Goal: Task Accomplishment & Management: Manage account settings

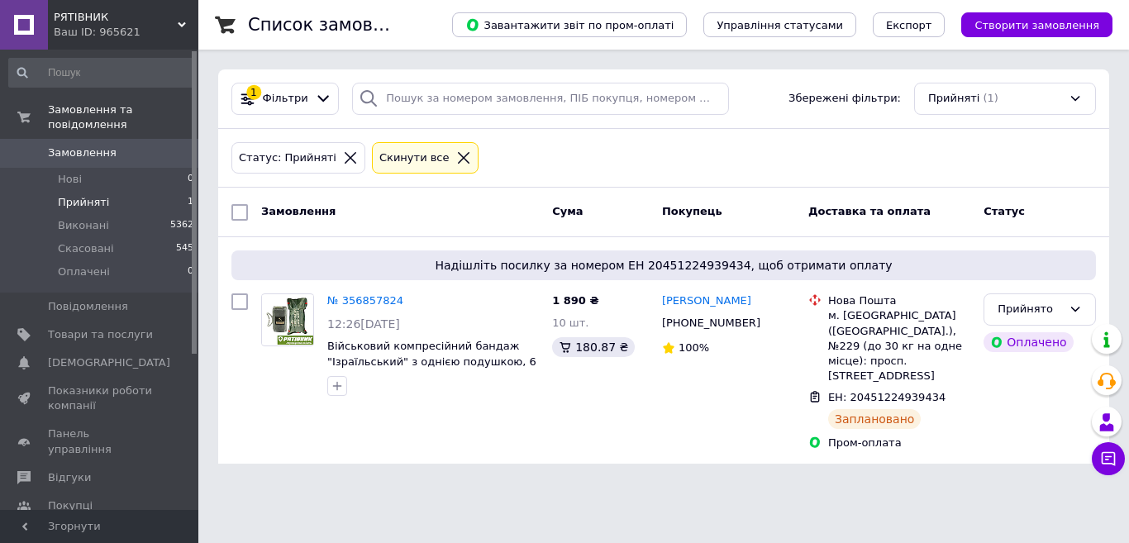
click at [567, 484] on html "РЯТІВНИК Ваш ID: 965621 Сайт РЯТІВНИК Кабінет покупця Перевірити стан системи С…" at bounding box center [564, 242] width 1129 height 484
click at [529, 472] on html "РЯТІВНИК Ваш ID: 965621 Сайт РЯТІВНИК Кабінет покупця Перевірити стан системи С…" at bounding box center [564, 242] width 1129 height 484
click at [1080, 313] on icon at bounding box center [1075, 309] width 13 height 13
click at [1046, 346] on li "Виконано" at bounding box center [1039, 344] width 111 height 31
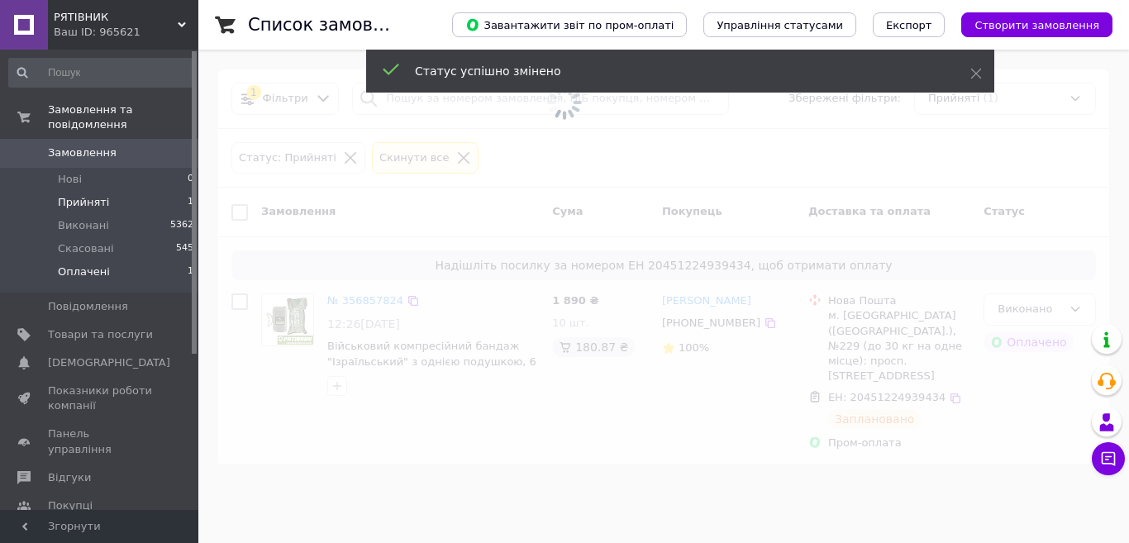
click at [95, 265] on span "Оплачені" at bounding box center [84, 272] width 52 height 15
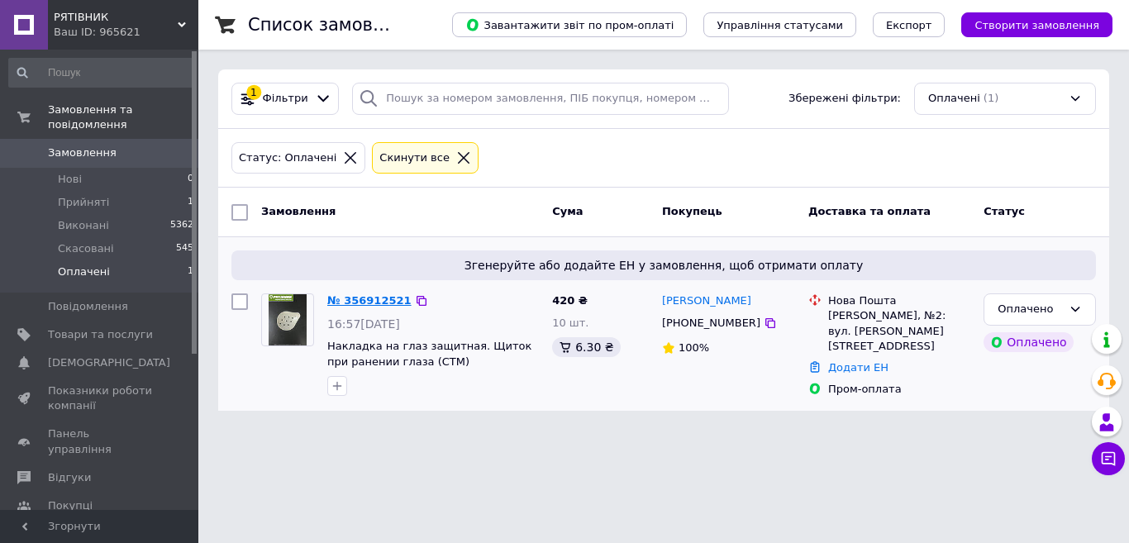
click at [369, 298] on link "№ 356912521" at bounding box center [369, 300] width 84 height 12
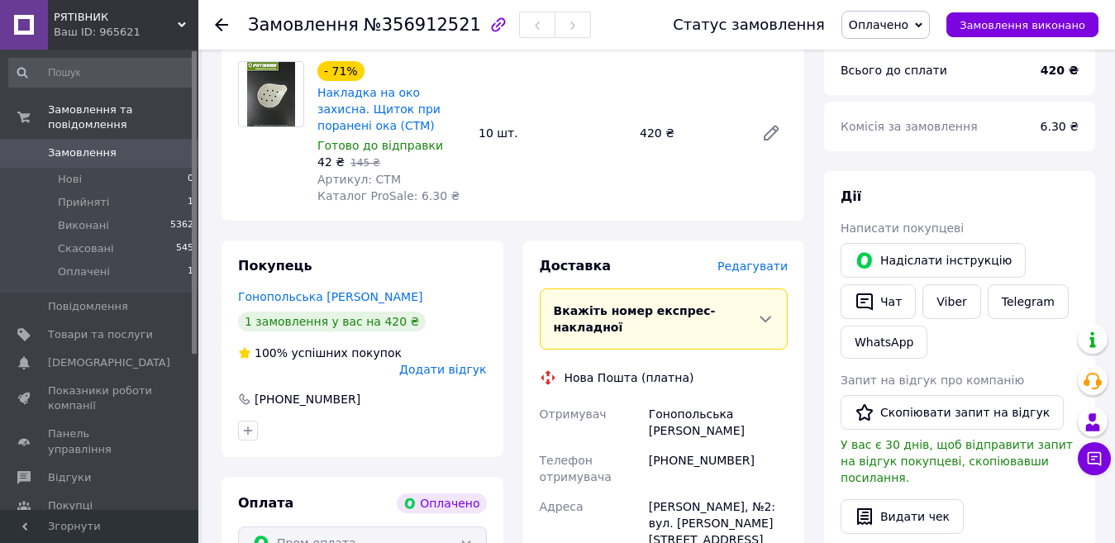
scroll to position [579, 0]
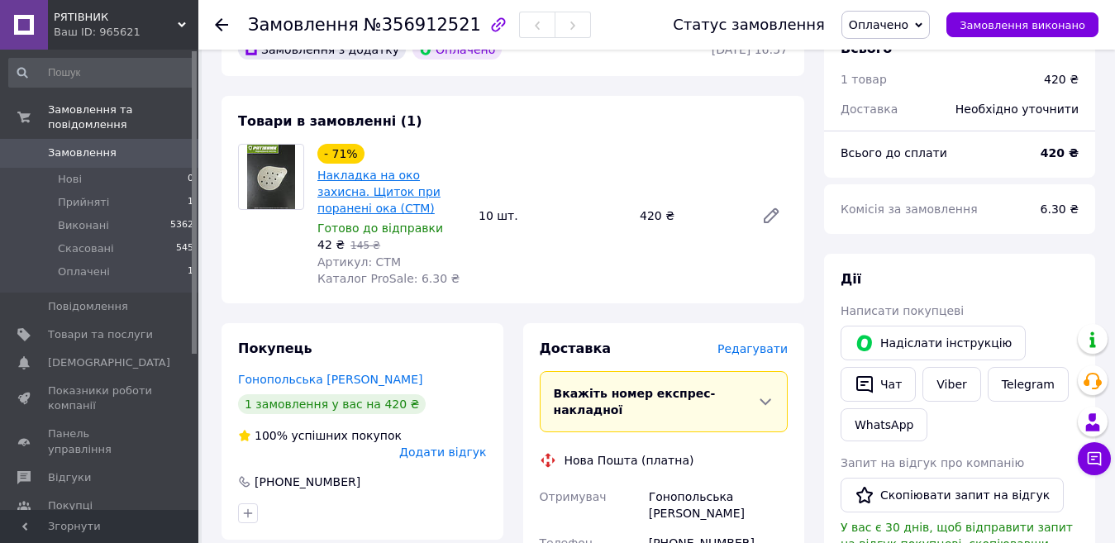
click at [404, 174] on link "Накладка на око захисна. Щиток при поранені ока (СТМ)" at bounding box center [378, 192] width 123 height 46
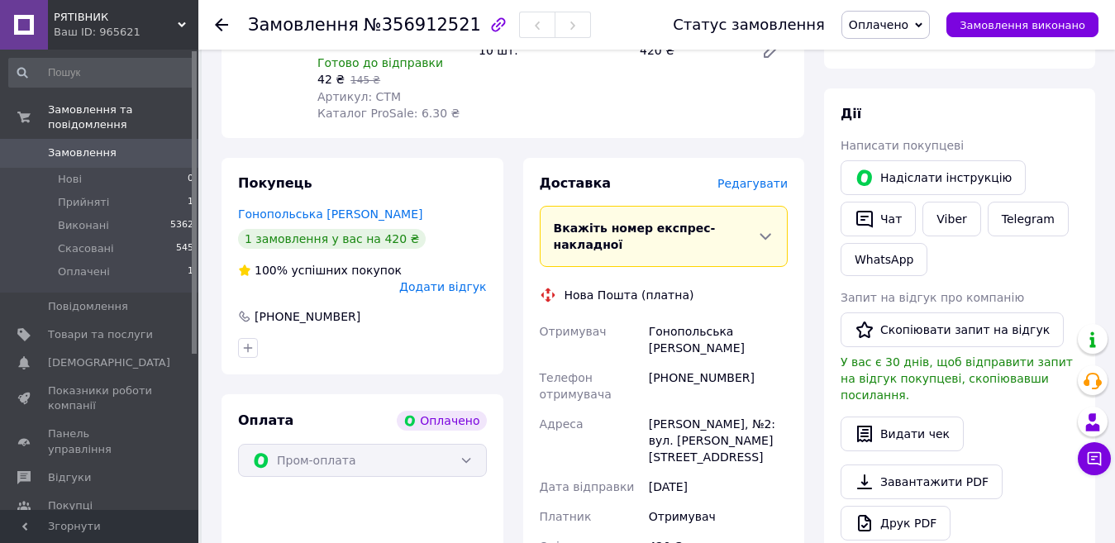
click at [928, 32] on span "Оплачено" at bounding box center [885, 25] width 88 height 28
click at [908, 57] on li "Прийнято" at bounding box center [885, 57] width 87 height 25
drag, startPoint x: 644, startPoint y: 369, endPoint x: 760, endPoint y: 379, distance: 116.1
click at [760, 379] on div "Отримувач Гонопольська Ірина Телефон отримувача +380638078087 Адреса Кропивниць…" at bounding box center [663, 447] width 255 height 261
copy div "Адреса Кропивницький, №2"
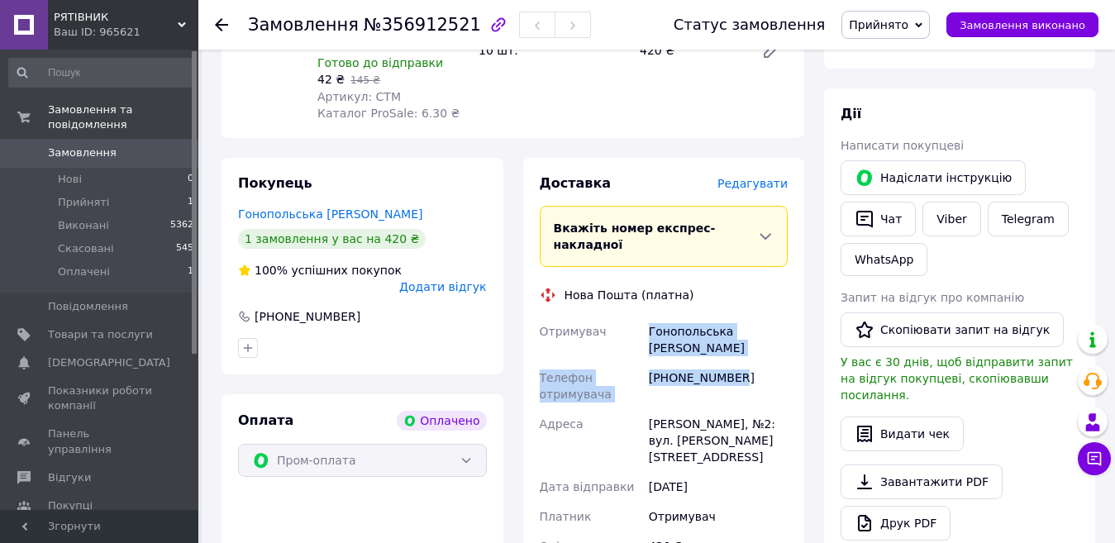
drag, startPoint x: 641, startPoint y: 290, endPoint x: 741, endPoint y: 327, distance: 107.2
click at [741, 327] on div "Отримувач Гонопольська Ірина Телефон отримувача +380638078087 Адреса Кропивниць…" at bounding box center [663, 447] width 255 height 261
copy div "Отримувач Гонопольська Ірина Телефон отримувача +380638078087"
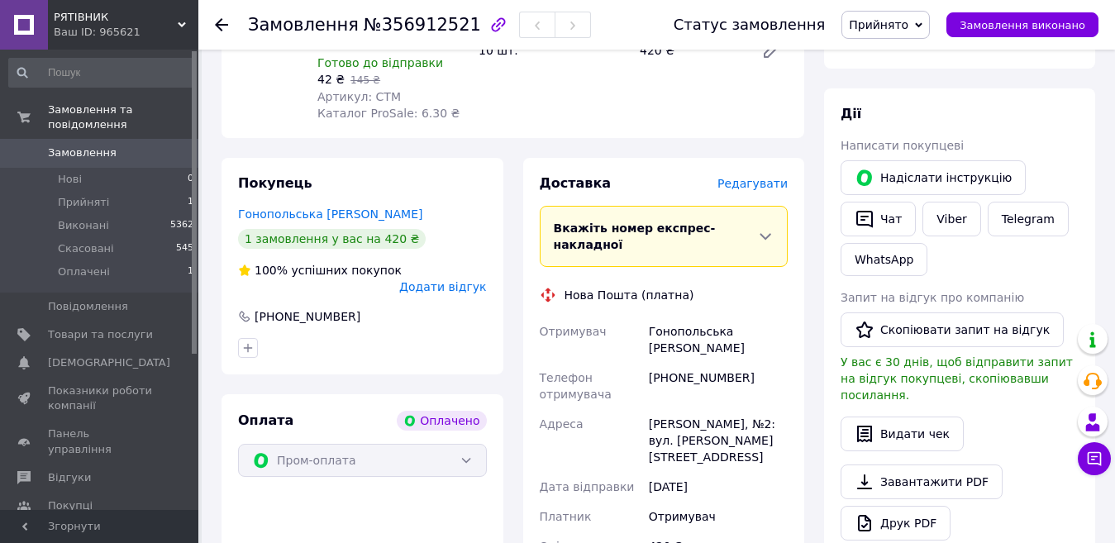
click at [730, 287] on div "Нова Пошта (платна)" at bounding box center [664, 295] width 257 height 17
click at [770, 177] on span "Редагувати" at bounding box center [752, 183] width 70 height 13
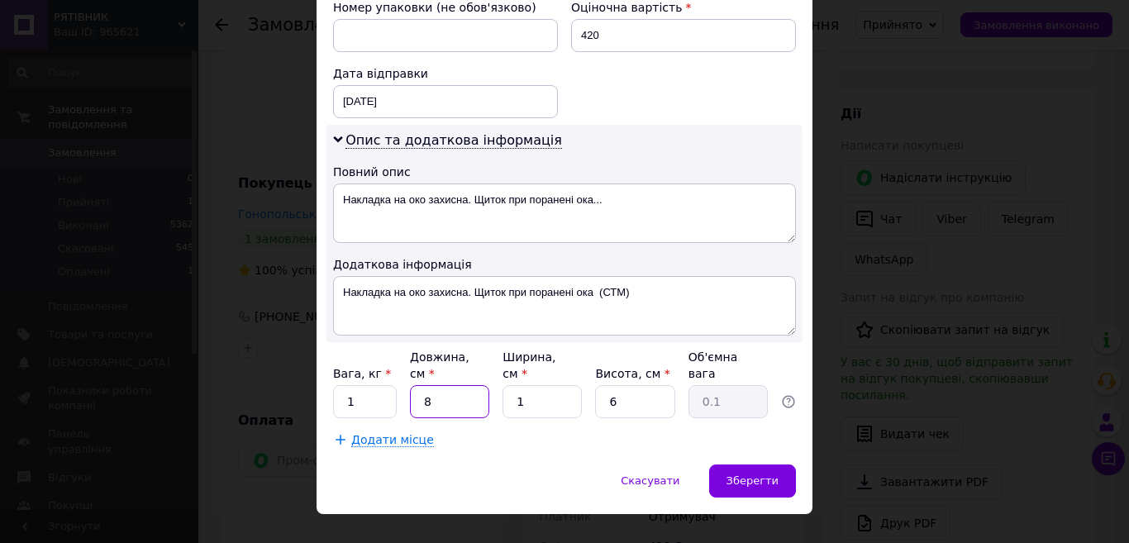
click at [447, 385] on input "8" at bounding box center [449, 401] width 79 height 33
type input "1"
type input "0.1"
type input "15"
click at [544, 390] on input "1" at bounding box center [542, 401] width 79 height 33
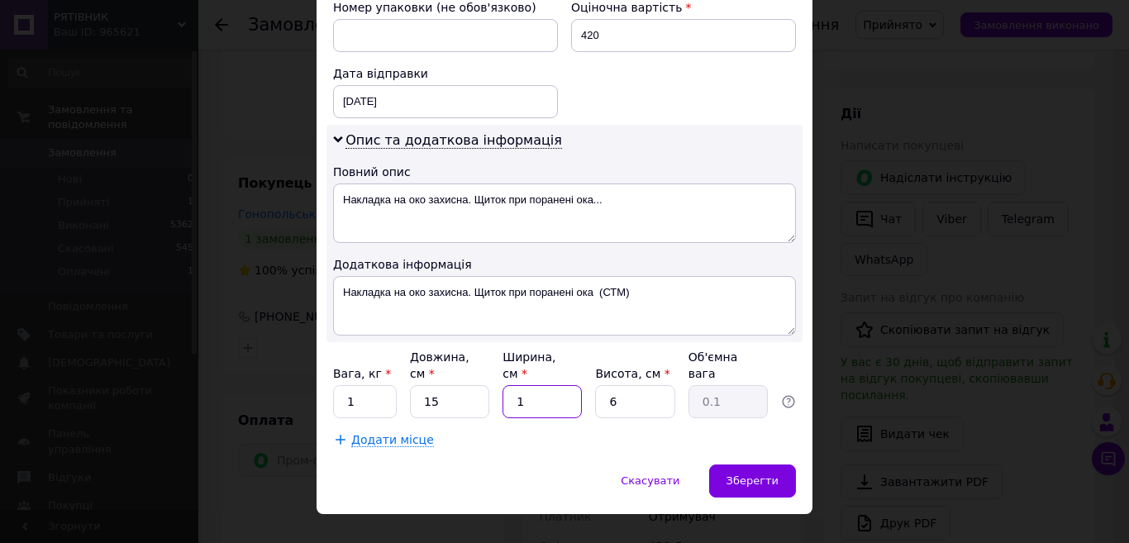
type input "15"
type input "0.34"
type input "15"
click at [627, 385] on input "6" at bounding box center [634, 401] width 79 height 33
type input "5"
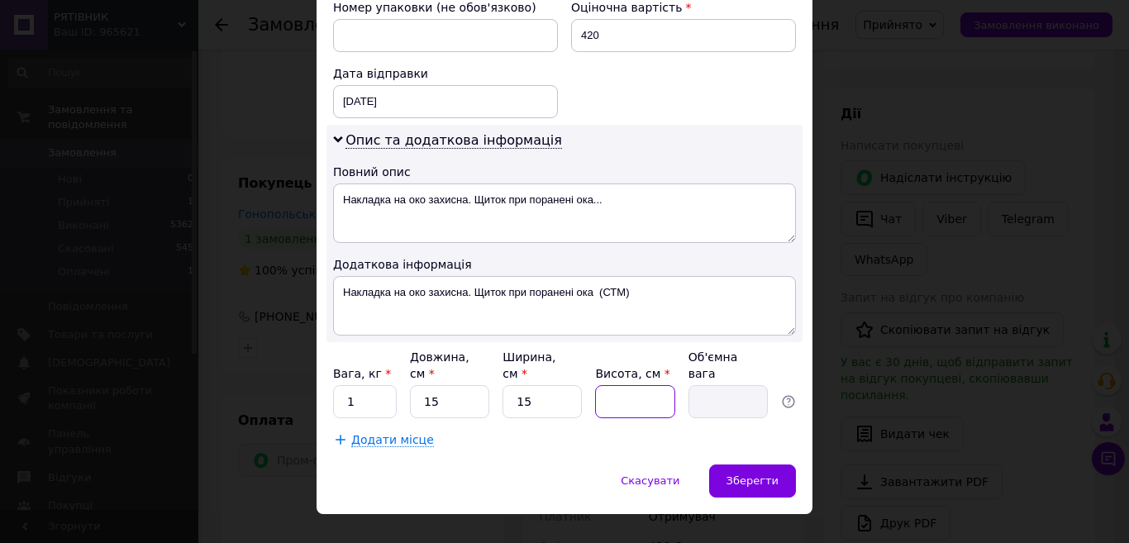
type input "0.28"
type input "5"
click at [367, 385] on input "1" at bounding box center [365, 401] width 64 height 33
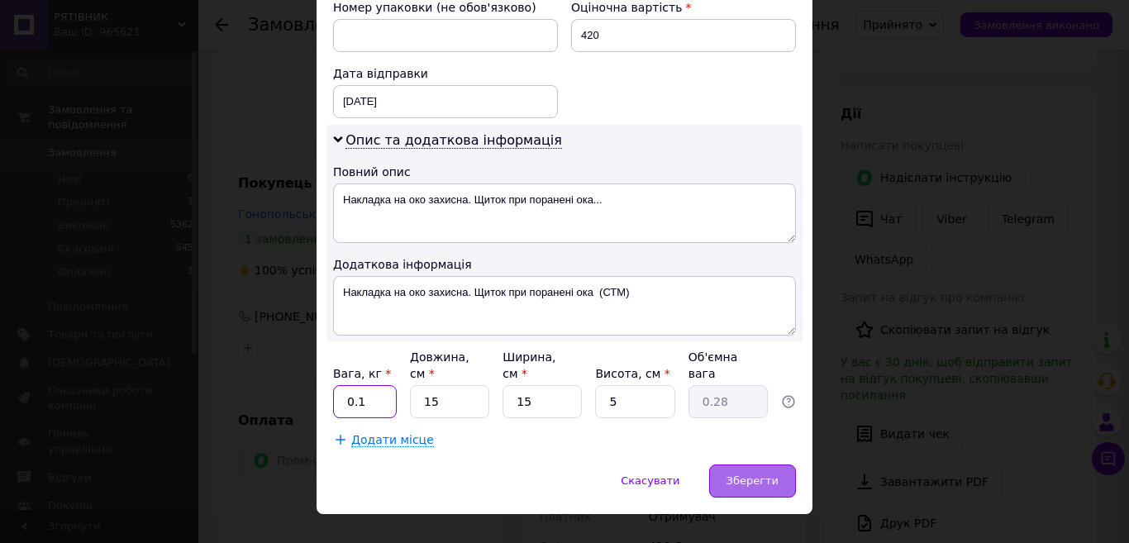
type input "0.1"
click at [736, 474] on span "Зберегти" at bounding box center [753, 480] width 52 height 12
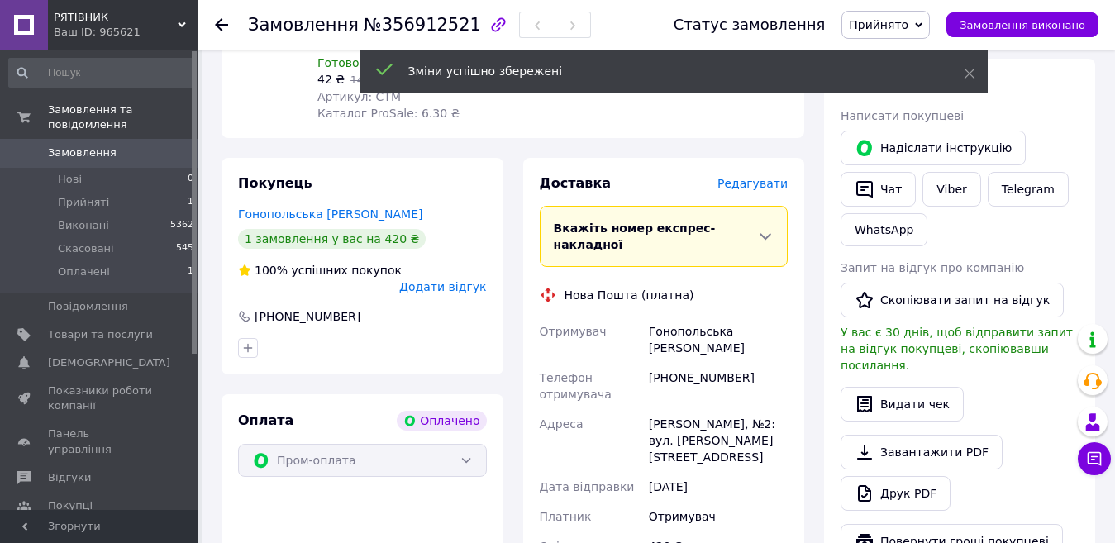
scroll to position [992, 0]
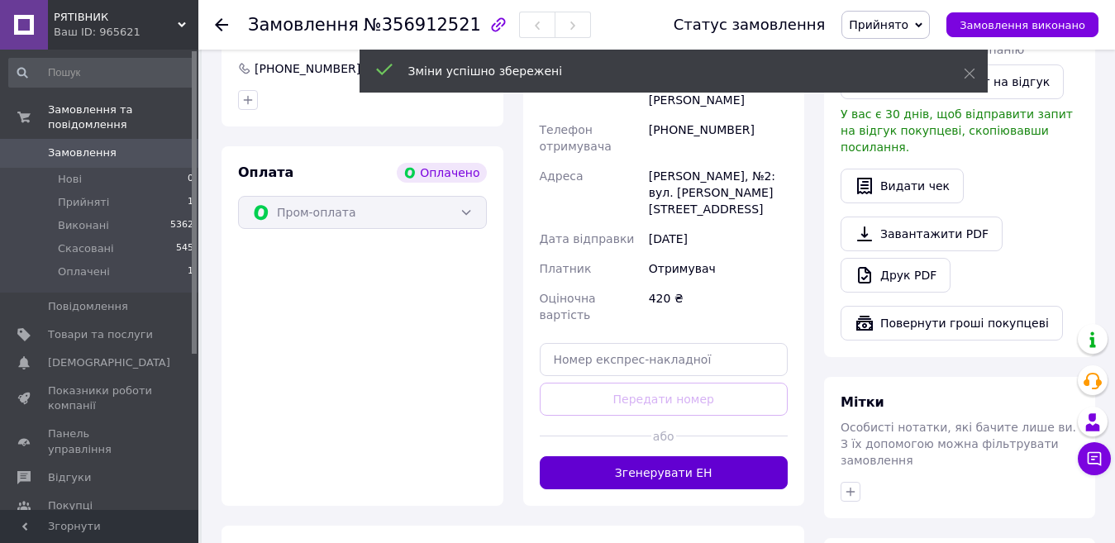
click at [671, 456] on button "Згенерувати ЕН" at bounding box center [664, 472] width 249 height 33
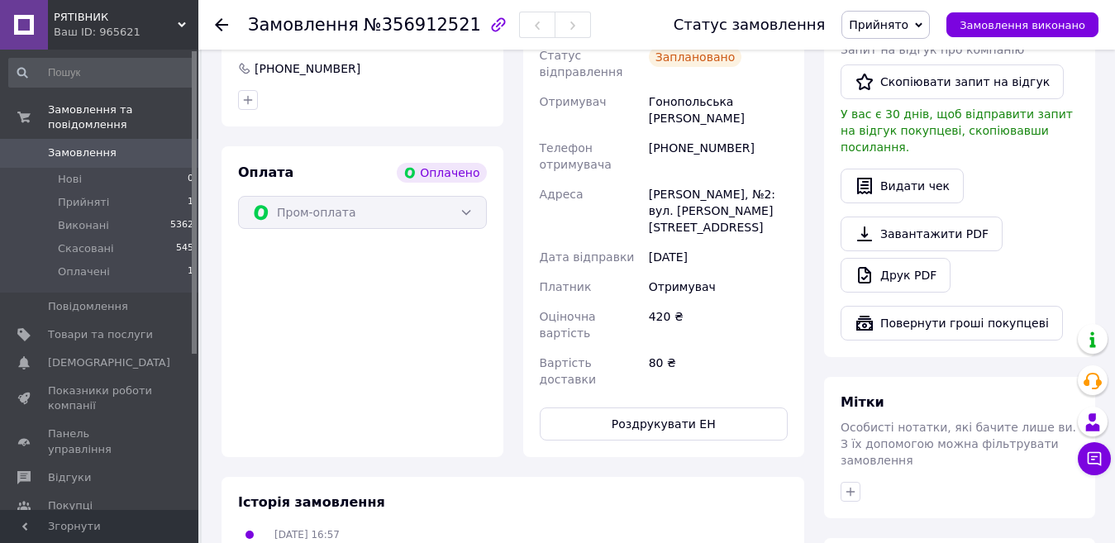
scroll to position [661, 0]
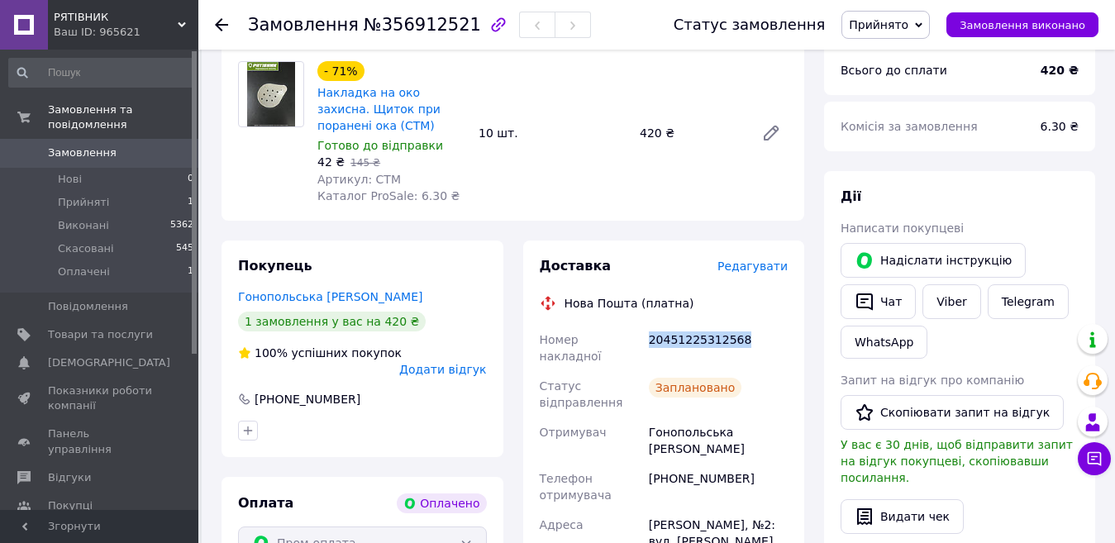
drag, startPoint x: 646, startPoint y: 315, endPoint x: 742, endPoint y: 326, distance: 97.3
click at [742, 326] on div "20451225312568" at bounding box center [718, 348] width 145 height 46
copy div "20451225312568"
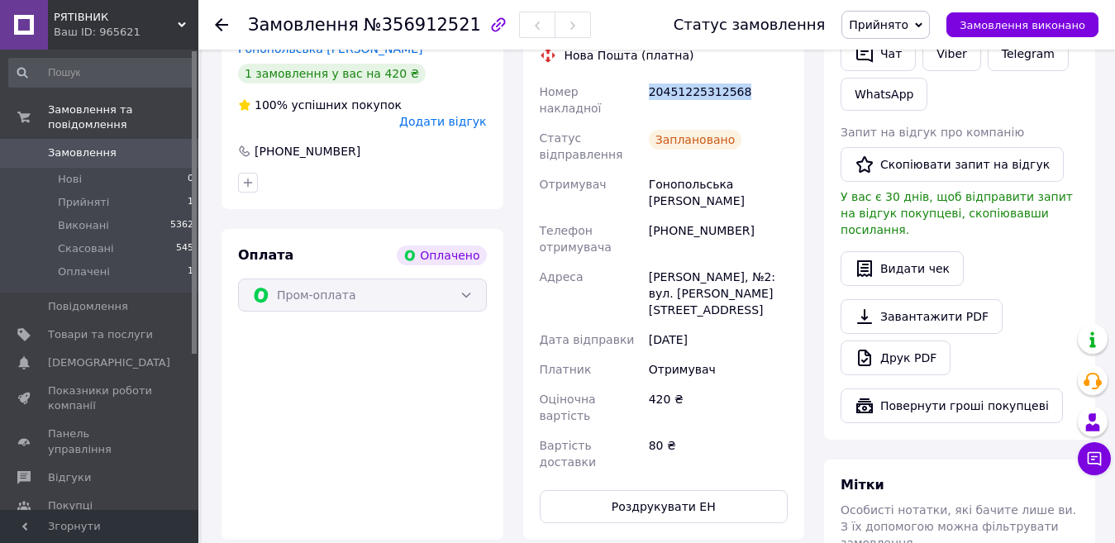
scroll to position [992, 0]
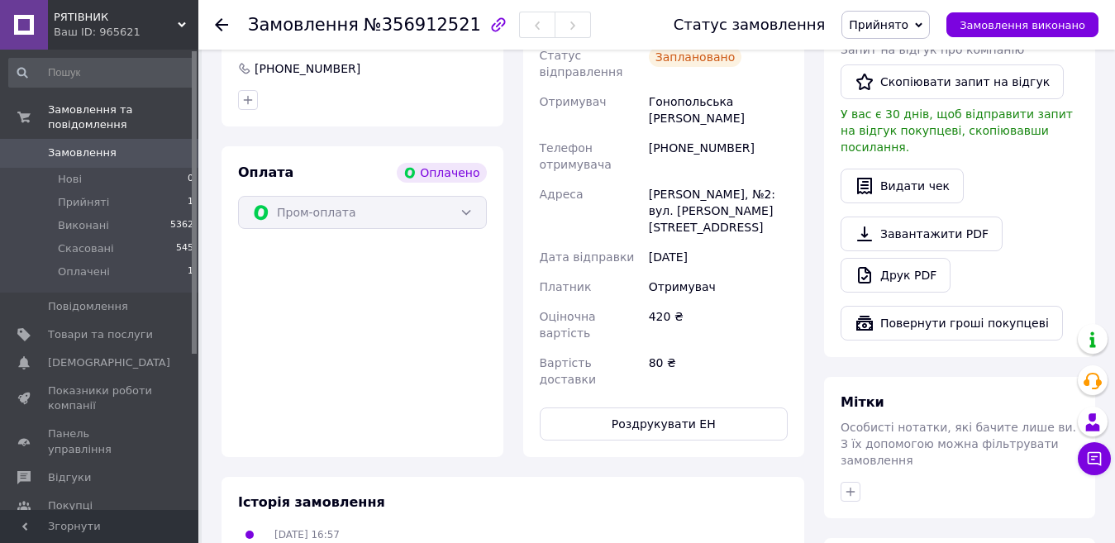
click at [659, 408] on button "Роздрукувати ЕН" at bounding box center [664, 424] width 249 height 33
click at [92, 195] on span "Прийняті" at bounding box center [83, 202] width 51 height 15
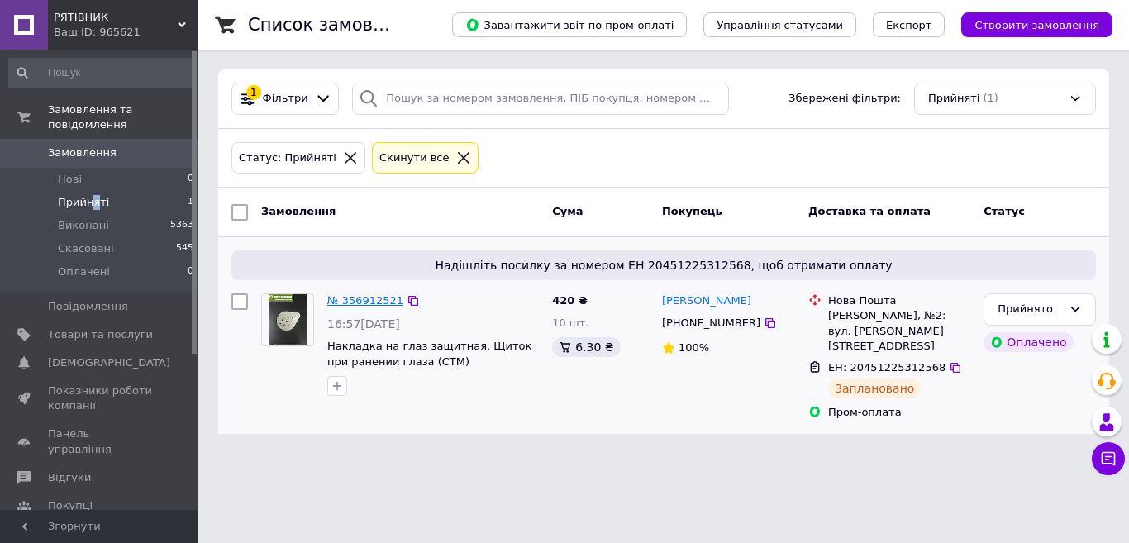
click at [365, 297] on link "№ 356912521" at bounding box center [365, 300] width 76 height 12
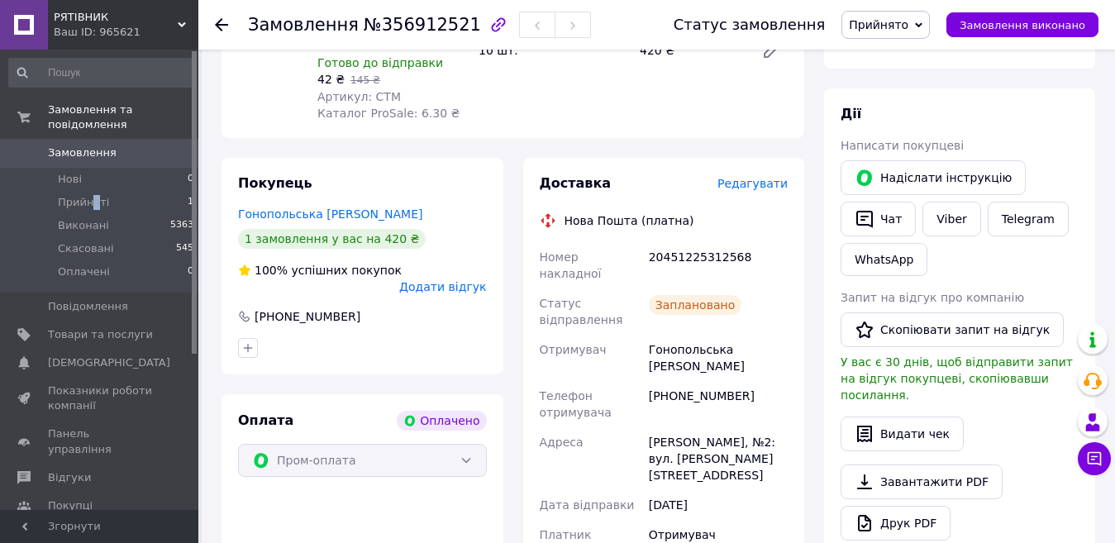
scroll to position [827, 0]
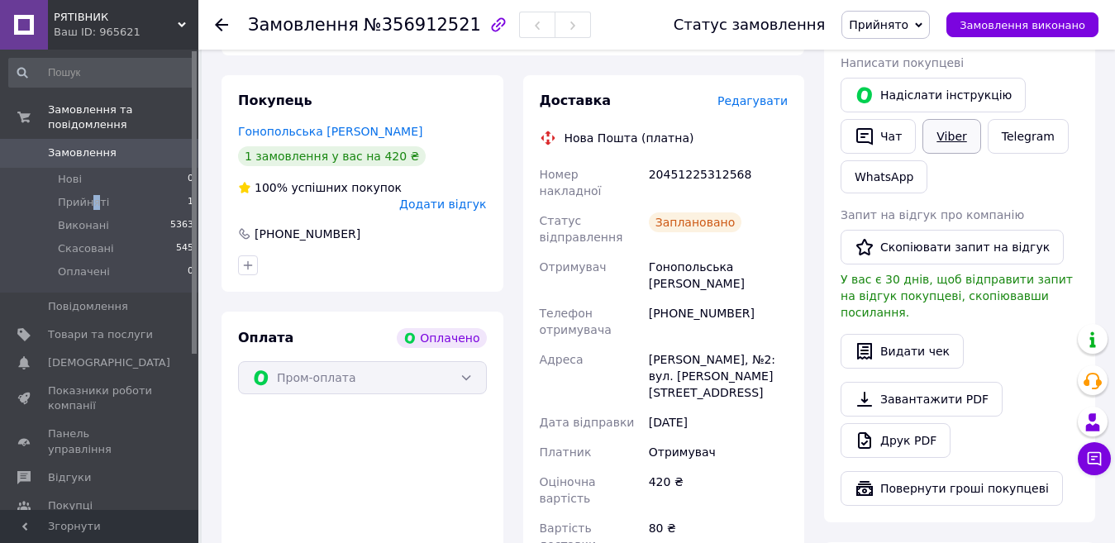
click at [938, 123] on link "Viber" at bounding box center [951, 136] width 58 height 35
drag, startPoint x: 648, startPoint y: 158, endPoint x: 731, endPoint y: 164, distance: 82.9
click at [736, 169] on div "20451225312568" at bounding box center [718, 183] width 145 height 46
copy div "20451225312568"
click at [813, 137] on div "Доставка Редагувати Нова Пошта (платна) Номер накладної 20451225312568 Статус в…" at bounding box center [664, 349] width 302 height 548
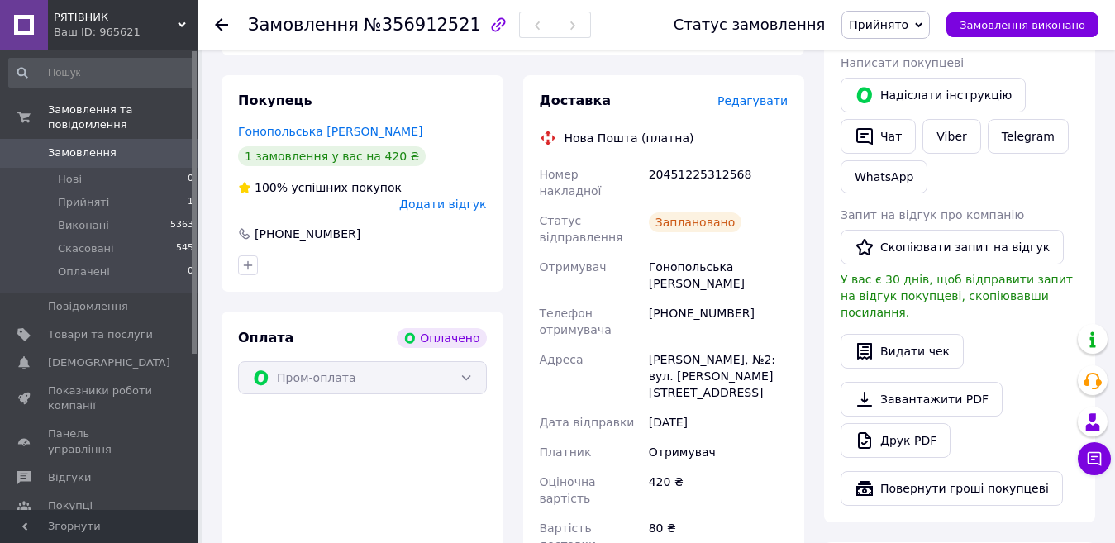
scroll to position [661, 0]
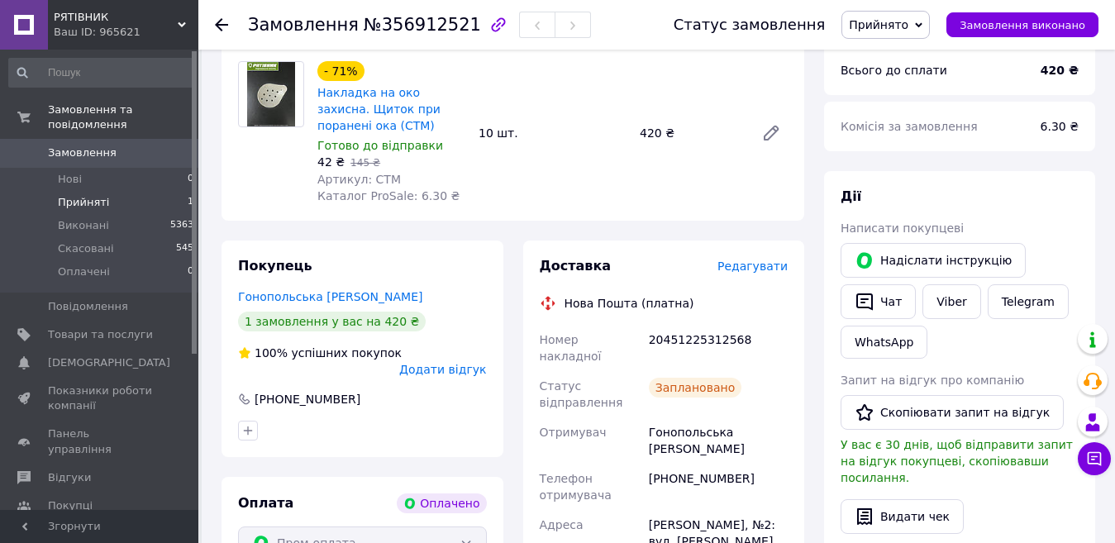
click at [95, 195] on span "Прийняті" at bounding box center [83, 202] width 51 height 15
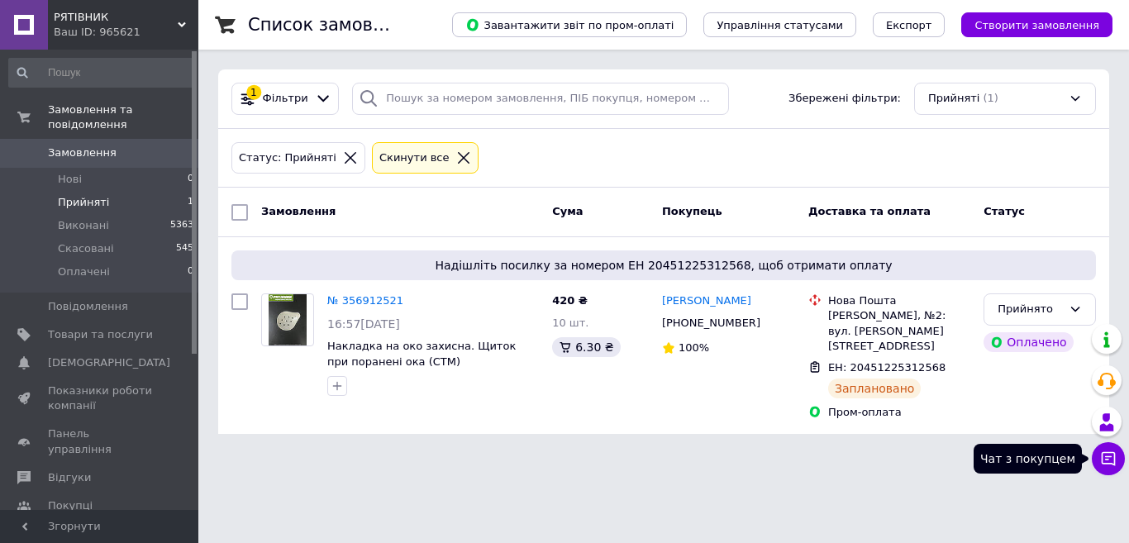
click at [1105, 463] on icon at bounding box center [1109, 459] width 14 height 14
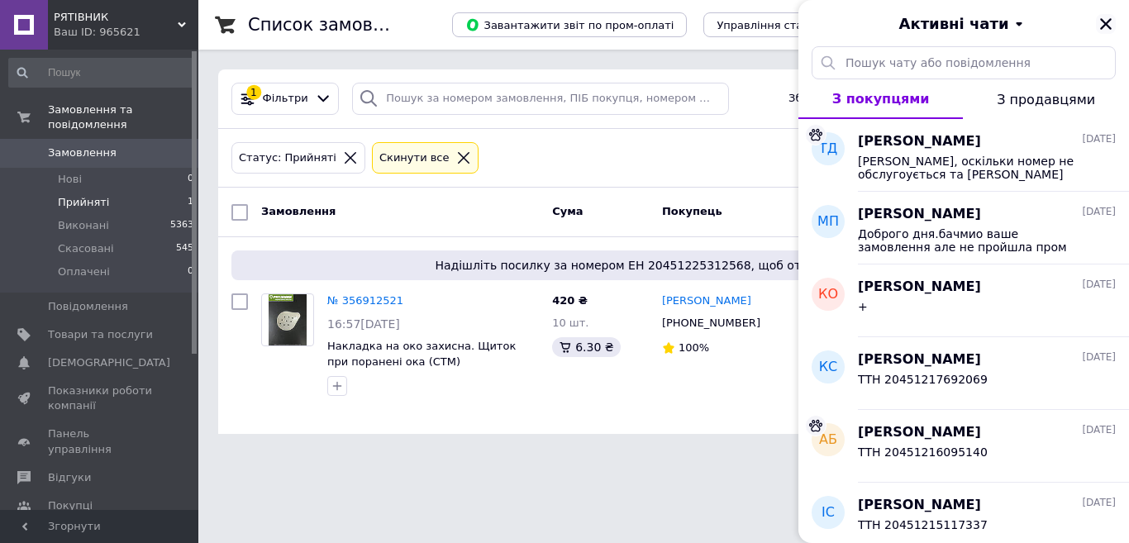
click at [1111, 21] on icon "Закрити" at bounding box center [1106, 24] width 15 height 15
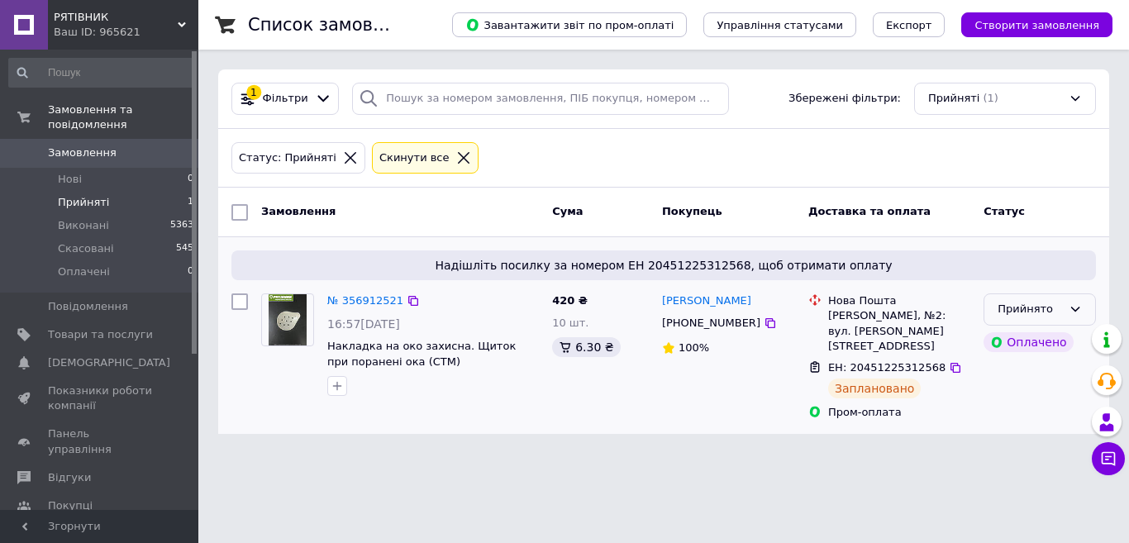
click at [1075, 317] on div "Прийнято" at bounding box center [1040, 309] width 112 height 32
click at [1041, 347] on li "Виконано" at bounding box center [1039, 344] width 111 height 31
